Goal: Information Seeking & Learning: Learn about a topic

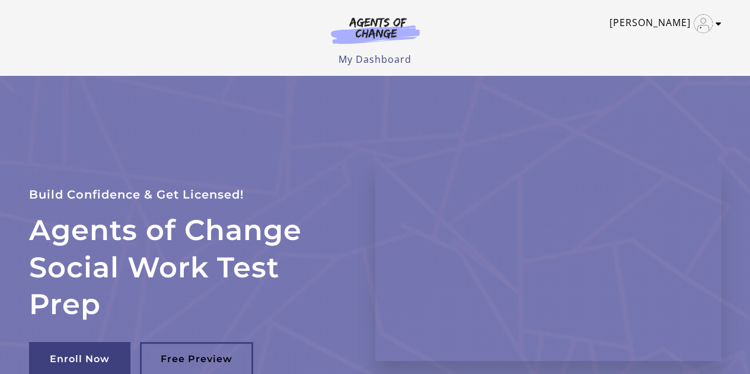
click at [682, 25] on link "[PERSON_NAME]" at bounding box center [662, 23] width 106 height 19
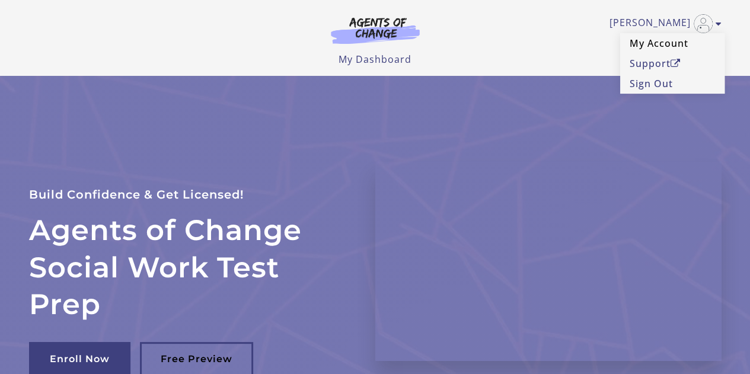
click at [649, 44] on link "My Account" at bounding box center [672, 43] width 104 height 20
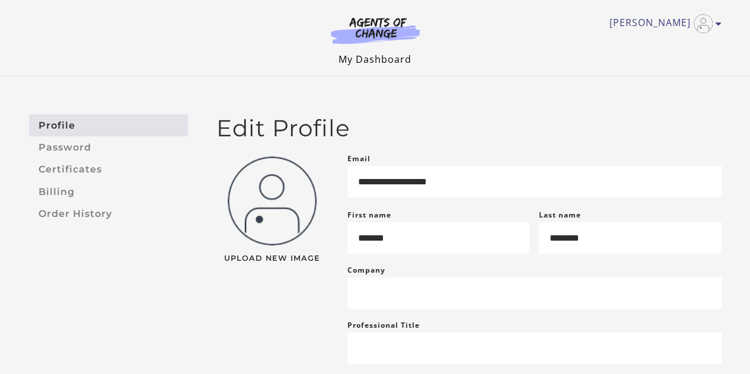
click at [384, 62] on link "My Dashboard" at bounding box center [375, 59] width 73 height 13
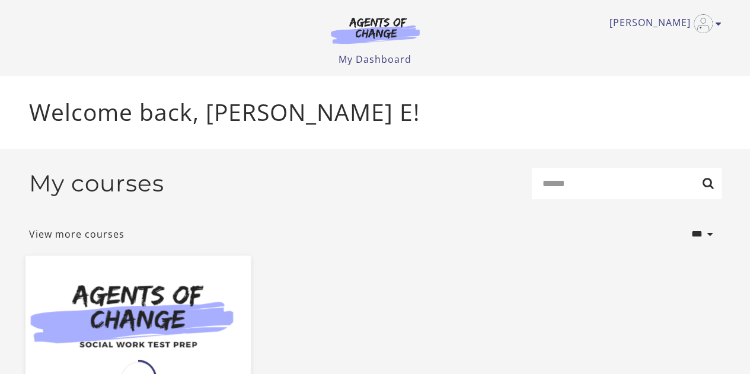
click at [169, 290] on img at bounding box center [137, 317] width 225 height 122
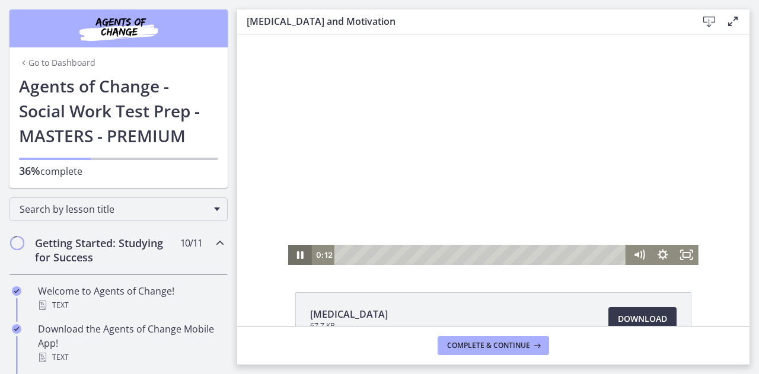
click at [302, 257] on icon "Pause" at bounding box center [300, 255] width 24 height 20
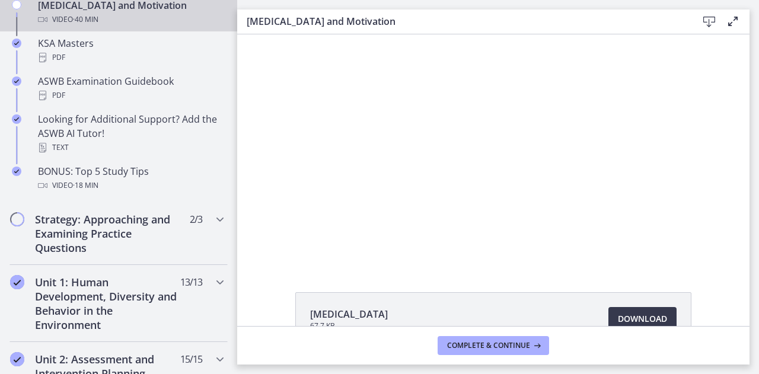
scroll to position [585, 0]
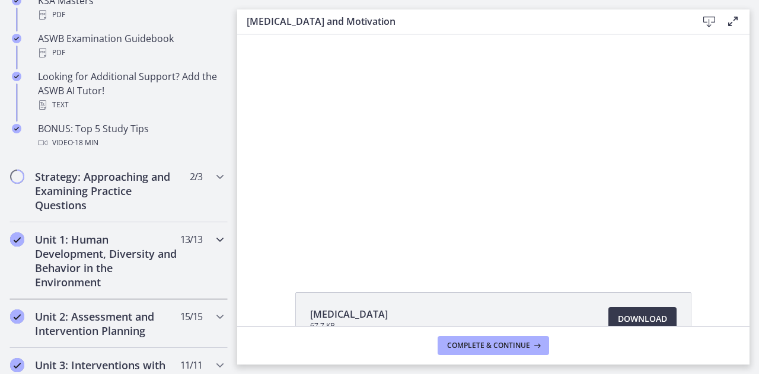
click at [194, 242] on div "Unit 1: Human Development, Diversity and Behavior in the Environment 13 / 13 Co…" at bounding box center [118, 260] width 218 height 77
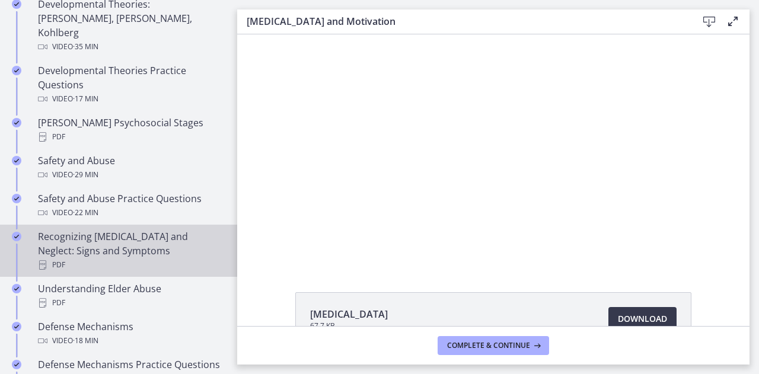
click at [194, 258] on div "PDF" at bounding box center [130, 265] width 185 height 14
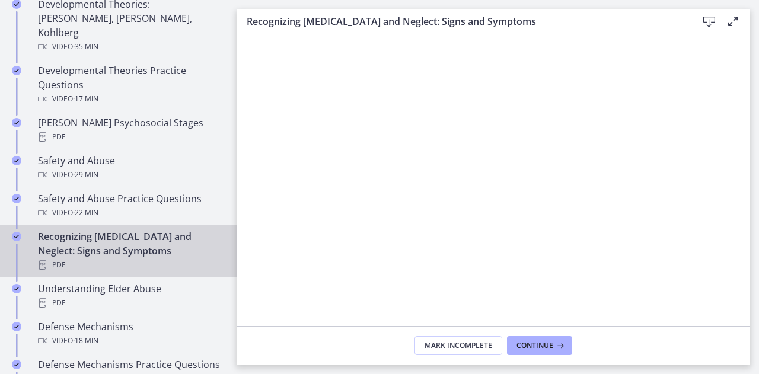
scroll to position [314, 0]
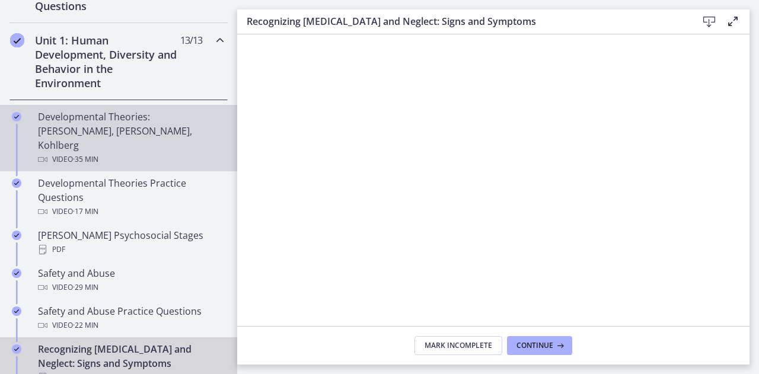
click at [123, 152] on div "Video · 35 min" at bounding box center [130, 159] width 185 height 14
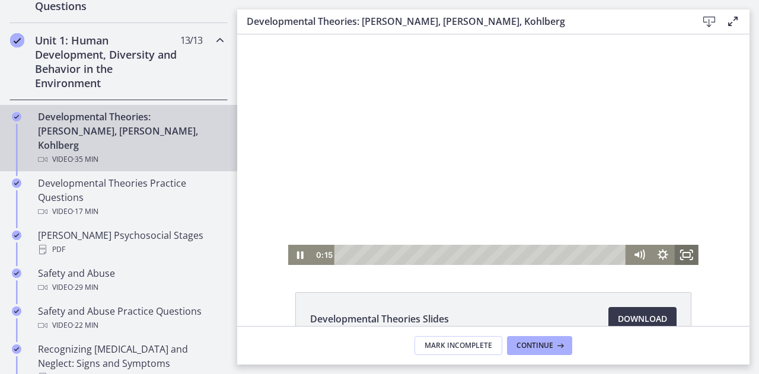
click at [681, 250] on icon "Fullscreen" at bounding box center [687, 255] width 24 height 20
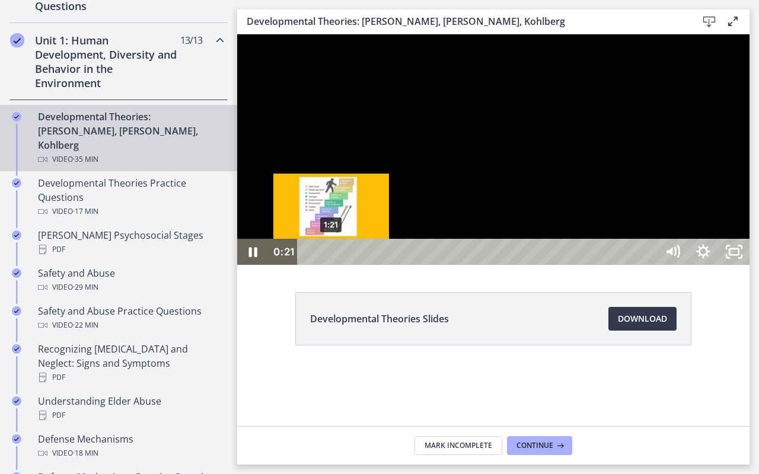
click at [332, 265] on div "1:21" at bounding box center [478, 252] width 341 height 26
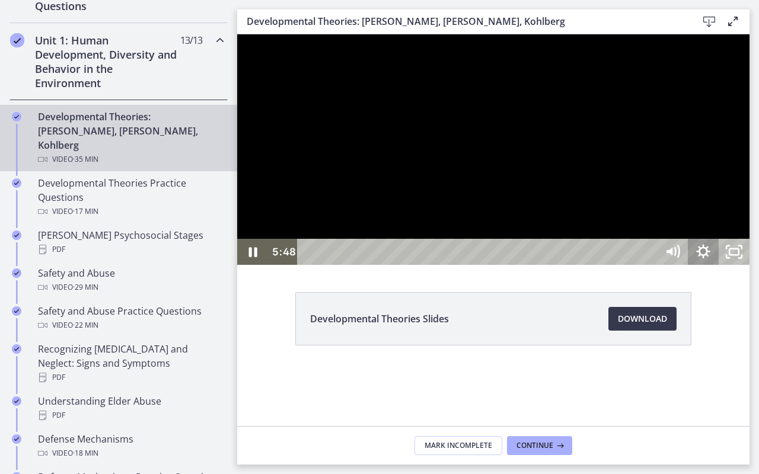
click at [719, 265] on icon "Show settings menu" at bounding box center [703, 252] width 31 height 26
click at [703, 213] on span "Speed" at bounding box center [684, 200] width 39 height 26
click at [749, 135] on label "1.25x" at bounding box center [703, 121] width 92 height 27
click at [749, 265] on div at bounding box center [493, 149] width 512 height 231
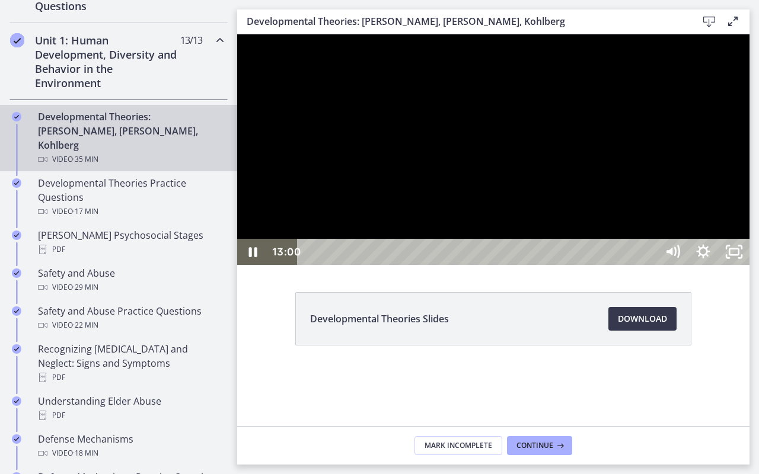
click at [749, 245] on div at bounding box center [493, 149] width 512 height 231
click at [237, 34] on button "Play Video: crt89dfaoh5c72tgt07g.mp4" at bounding box center [237, 34] width 1 height 1
click at [749, 265] on icon "Unfullscreen" at bounding box center [734, 252] width 31 height 26
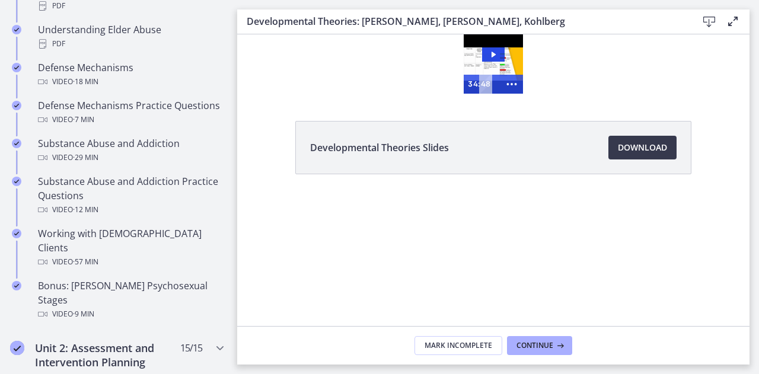
scroll to position [688, 0]
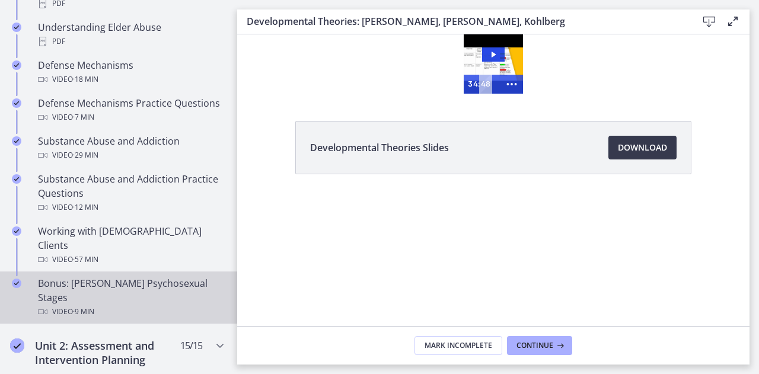
drag, startPoint x: 102, startPoint y: 264, endPoint x: 73, endPoint y: 274, distance: 30.7
click at [73, 276] on div "Bonus: Freud's Psychosexual Stages Video · 9 min" at bounding box center [130, 297] width 185 height 43
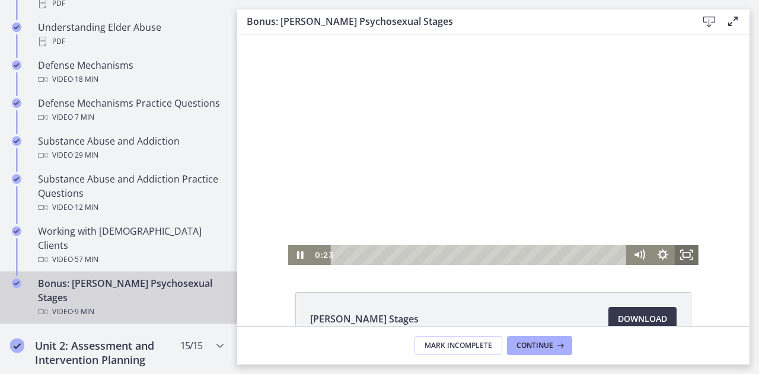
click at [681, 253] on icon "Fullscreen" at bounding box center [687, 255] width 24 height 20
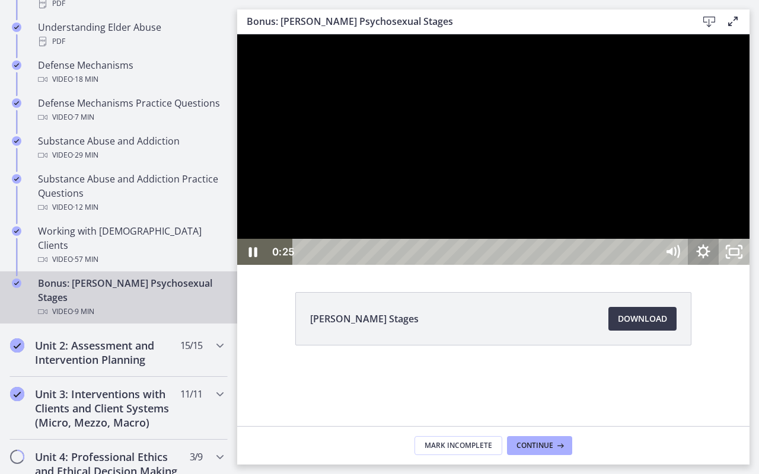
click at [710, 258] on icon "Show settings menu" at bounding box center [703, 252] width 14 height 14
click at [711, 260] on icon "Hide settings menu" at bounding box center [703, 251] width 17 height 17
click at [749, 265] on icon "Unfullscreen" at bounding box center [734, 252] width 31 height 26
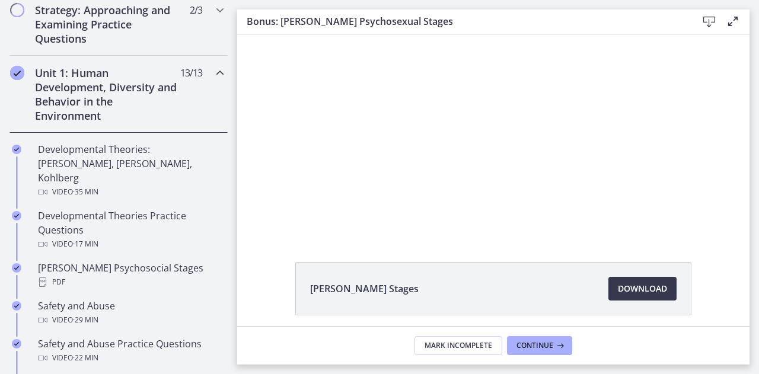
scroll to position [264, 0]
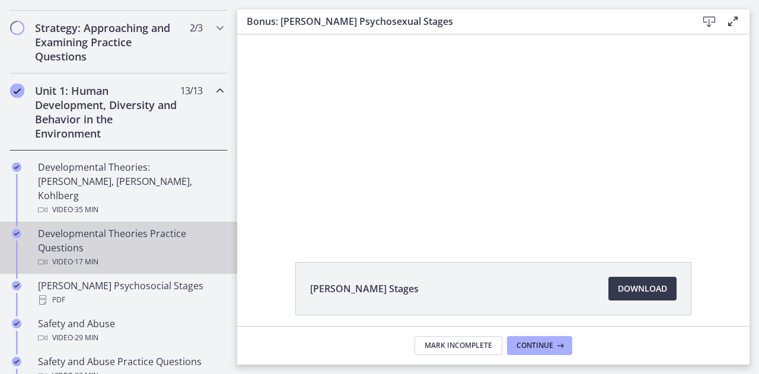
click at [150, 255] on div "Video · 17 min" at bounding box center [130, 262] width 185 height 14
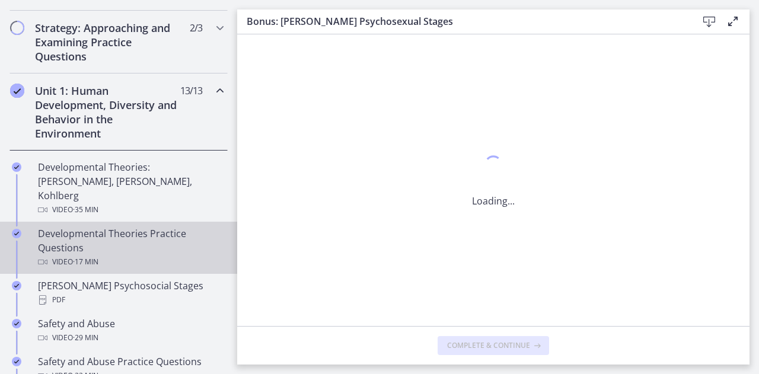
scroll to position [0, 0]
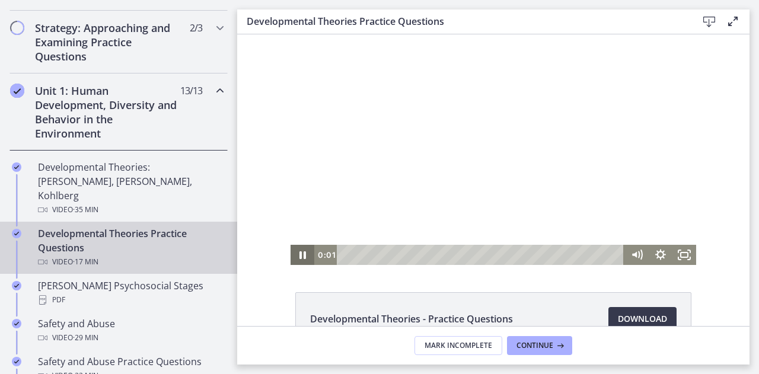
click at [293, 254] on icon "Pause" at bounding box center [302, 255] width 24 height 20
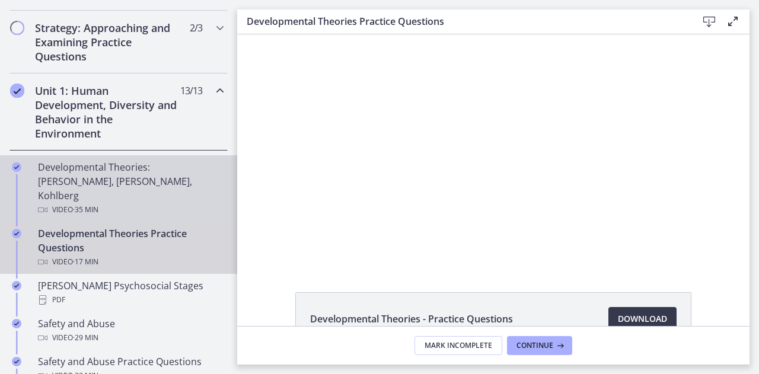
click at [86, 174] on div "Developmental Theories: Erikson, Piaget, Kohlberg Video · 35 min" at bounding box center [130, 188] width 185 height 57
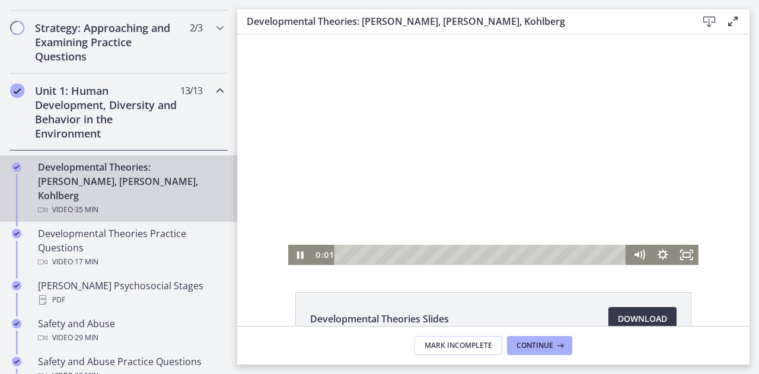
click at [610, 256] on div "Playbar" at bounding box center [482, 255] width 278 height 20
click at [598, 254] on div "32:25" at bounding box center [482, 255] width 278 height 20
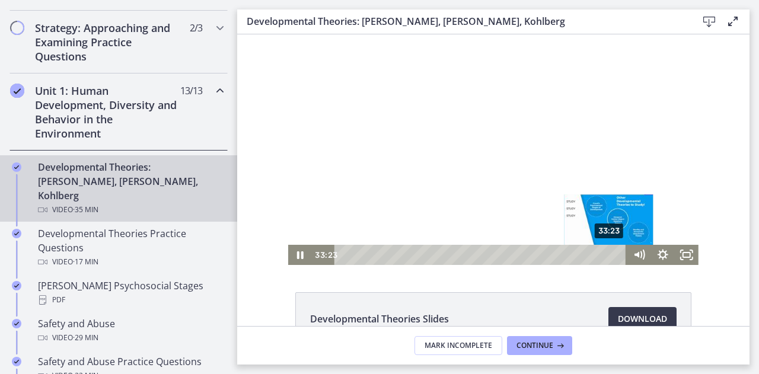
click at [605, 253] on div "33:23" at bounding box center [482, 255] width 278 height 20
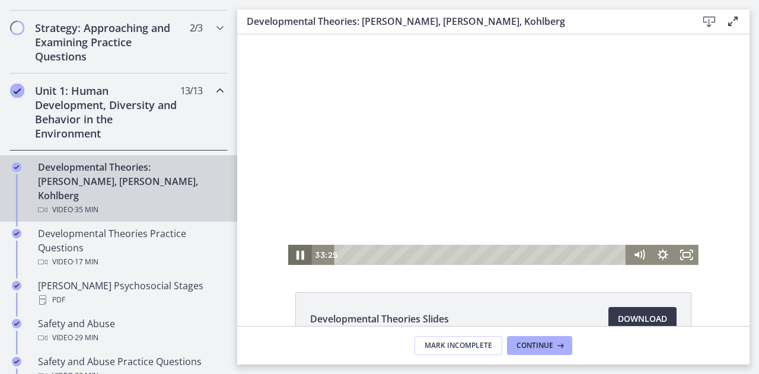
click at [290, 257] on icon "Pause" at bounding box center [300, 255] width 28 height 24
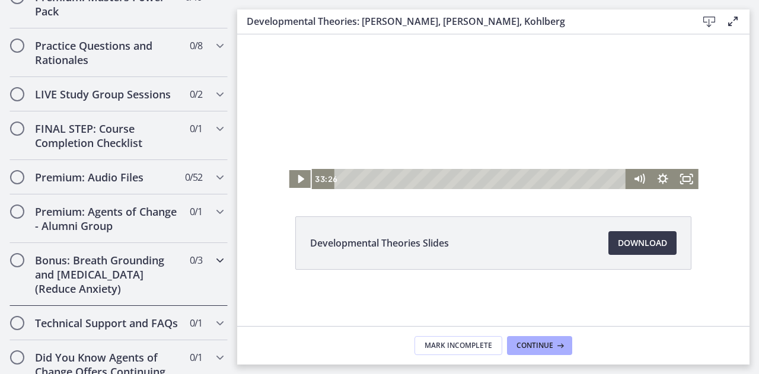
scroll to position [1196, 0]
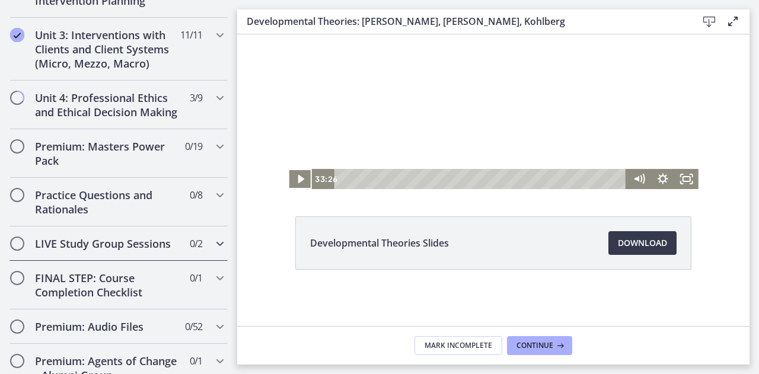
click at [190, 237] on span "0 / 2 Completed" at bounding box center [196, 244] width 12 height 14
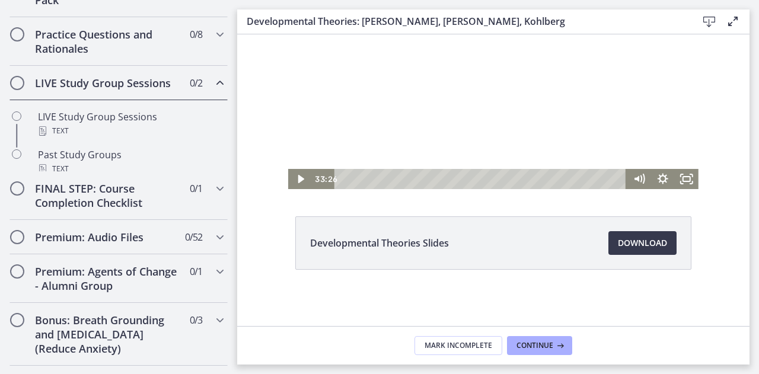
scroll to position [474, 0]
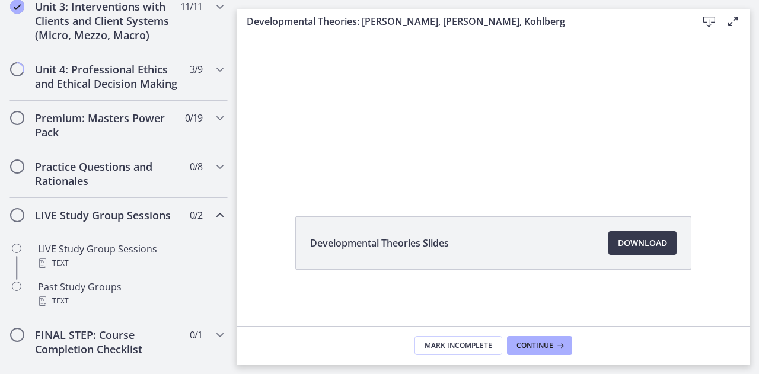
click at [170, 222] on h2 "LIVE Study Group Sessions" at bounding box center [107, 215] width 145 height 14
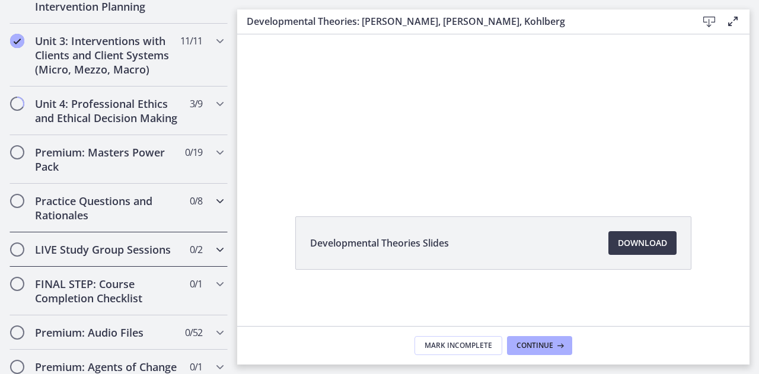
scroll to position [379, 0]
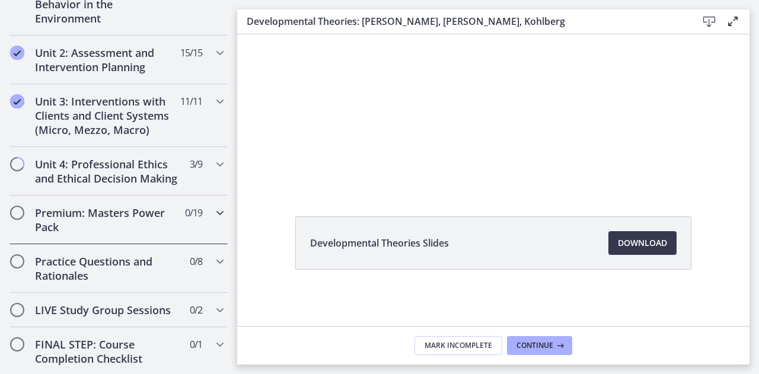
click at [143, 224] on h2 "Premium: Masters Power Pack" at bounding box center [107, 220] width 145 height 28
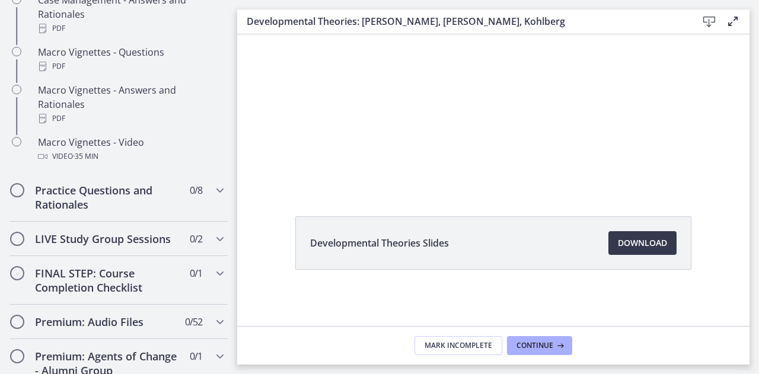
scroll to position [1253, 0]
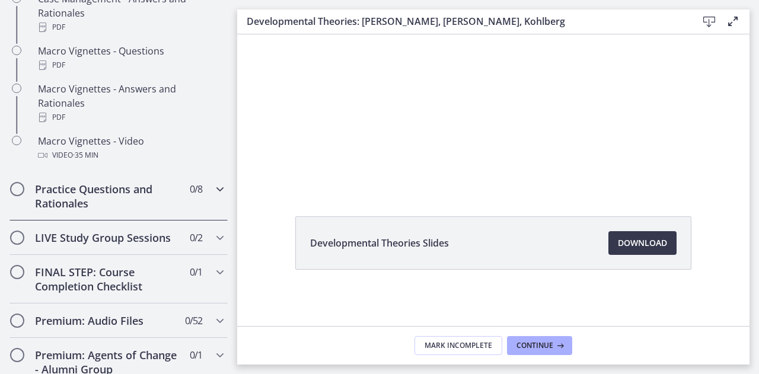
click at [157, 209] on h2 "Practice Questions and Rationales" at bounding box center [107, 196] width 145 height 28
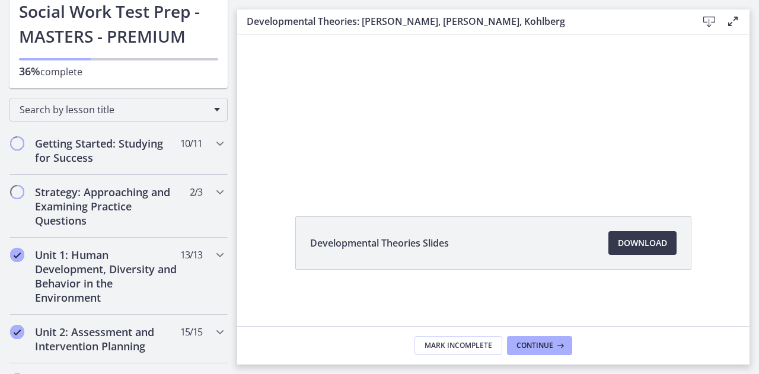
scroll to position [98, 0]
